Goal: Information Seeking & Learning: Learn about a topic

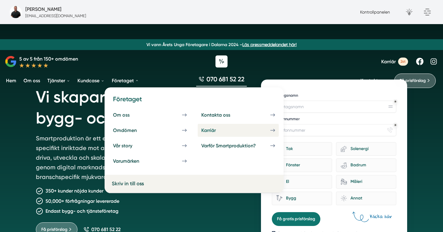
click at [204, 131] on div "Karriär" at bounding box center [215, 131] width 29 height 6
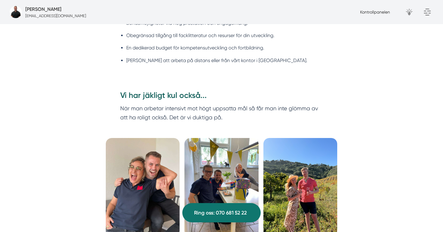
scroll to position [1869, 0]
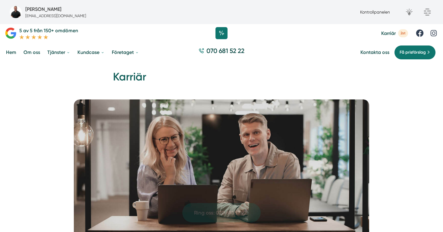
scroll to position [0, 0]
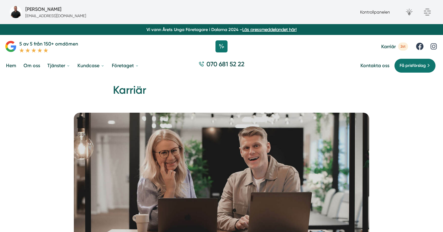
click at [168, 52] on div at bounding box center [221, 46] width 443 height 18
click at [166, 81] on div "Hem » Företaget » Karriär Karriär" at bounding box center [221, 94] width 443 height 37
click at [42, 119] on picture at bounding box center [221, 182] width 429 height 139
